Goal: Navigation & Orientation: Go to known website

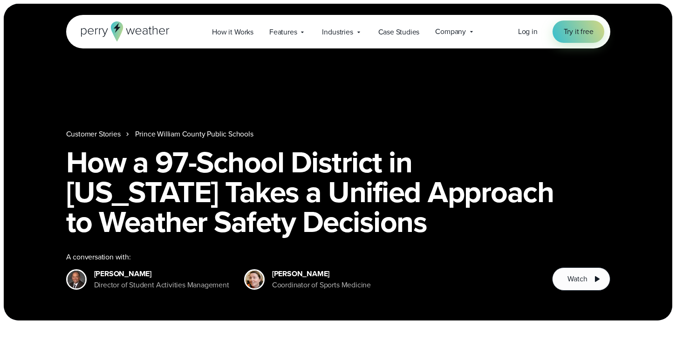
scroll to position [13, 0]
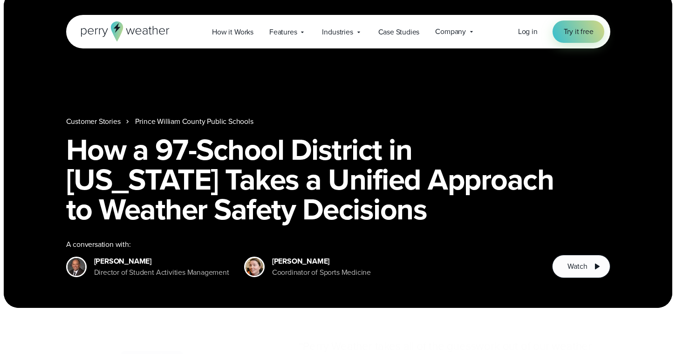
click at [254, 1] on div "Customer Stories [GEOGRAPHIC_DATA] How a 97-School District in [US_STATE] Takes…" at bounding box center [338, 149] width 668 height 317
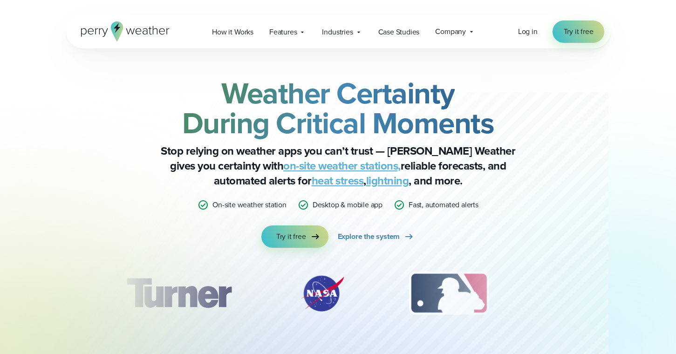
click at [515, 31] on div "Open Menu Log in Try it free How it Works" at bounding box center [338, 32] width 544 height 34
click at [517, 31] on div "Open Menu Log in Try it free How it Works" at bounding box center [338, 32] width 544 height 34
click at [525, 31] on span "Log in" at bounding box center [528, 31] width 20 height 11
